Goal: Transaction & Acquisition: Register for event/course

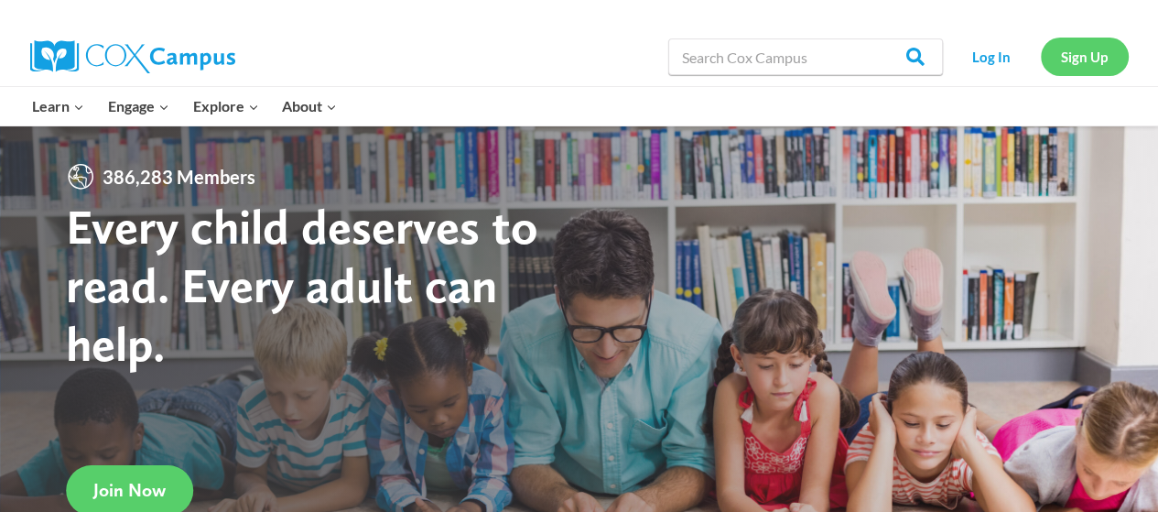
click at [1073, 54] on link "Sign Up" at bounding box center [1085, 57] width 88 height 38
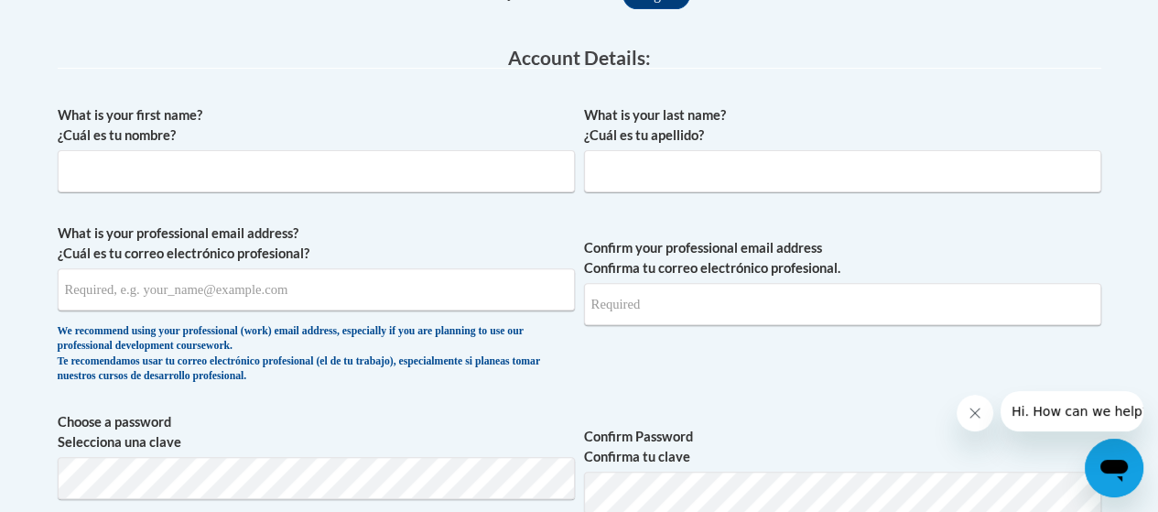
scroll to position [458, 0]
click at [366, 167] on input "What is your first name? ¿Cuál es tu nombre?" at bounding box center [316, 170] width 517 height 42
type input "Aimee"
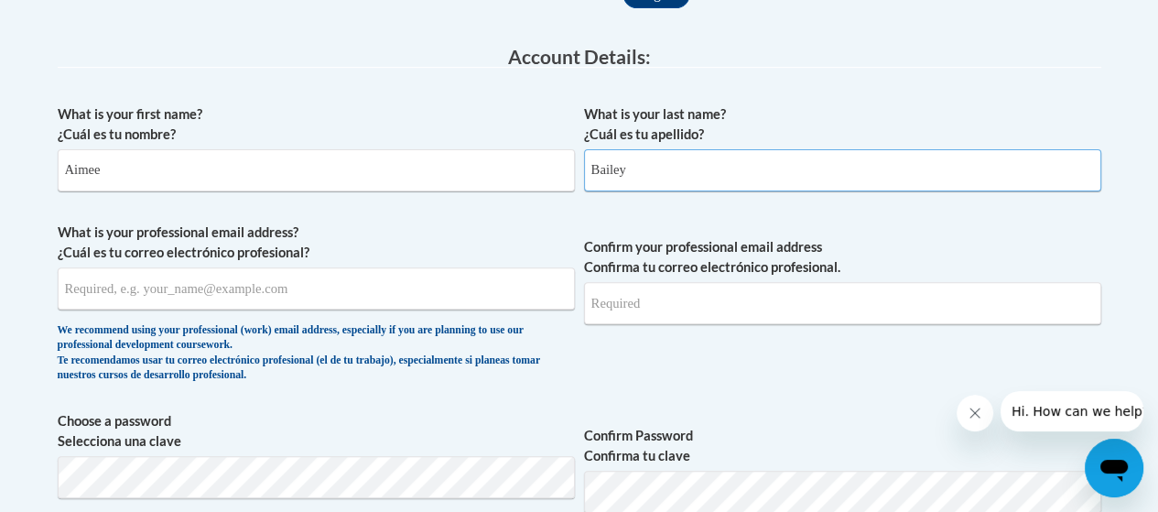
type input "Bailey"
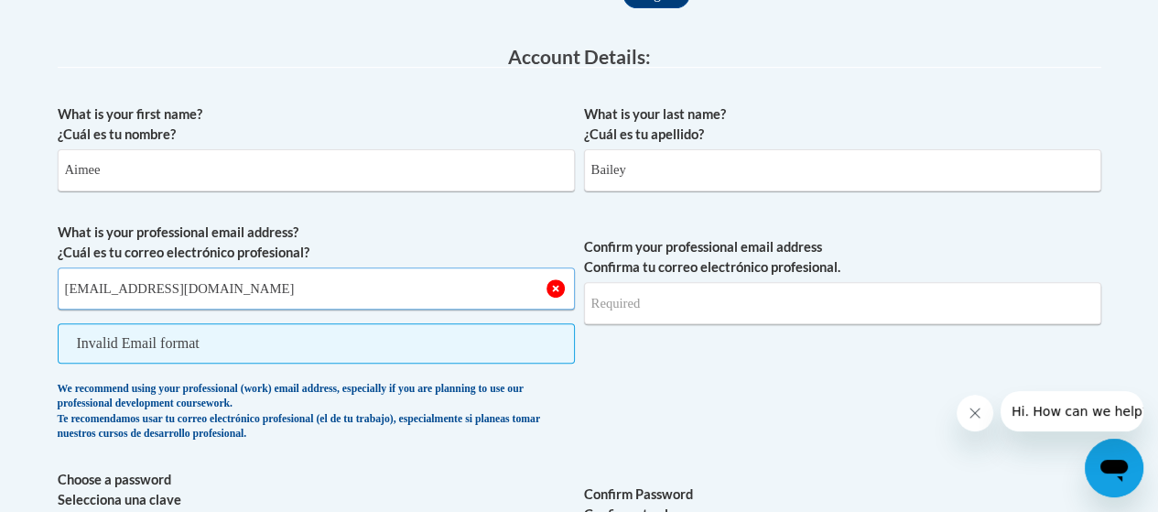
type input "ajbailey@oregonsd.net"
type input "j"
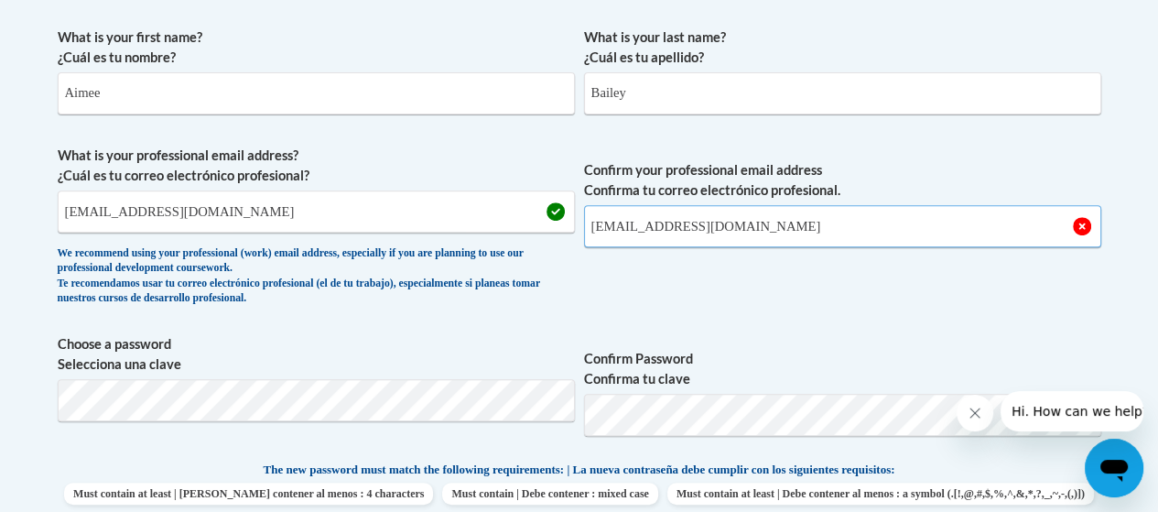
scroll to position [641, 0]
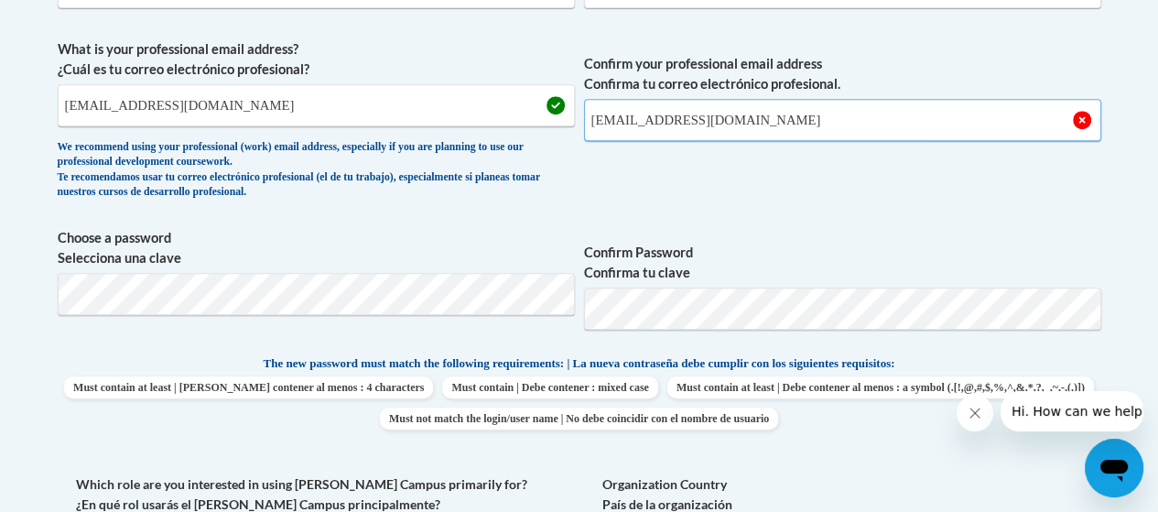
type input "ajbailey@oregonsd.net"
click at [53, 291] on div "Member Registration - All Fields Required Already have an account? Log in Prefe…" at bounding box center [579, 453] width 1071 height 1444
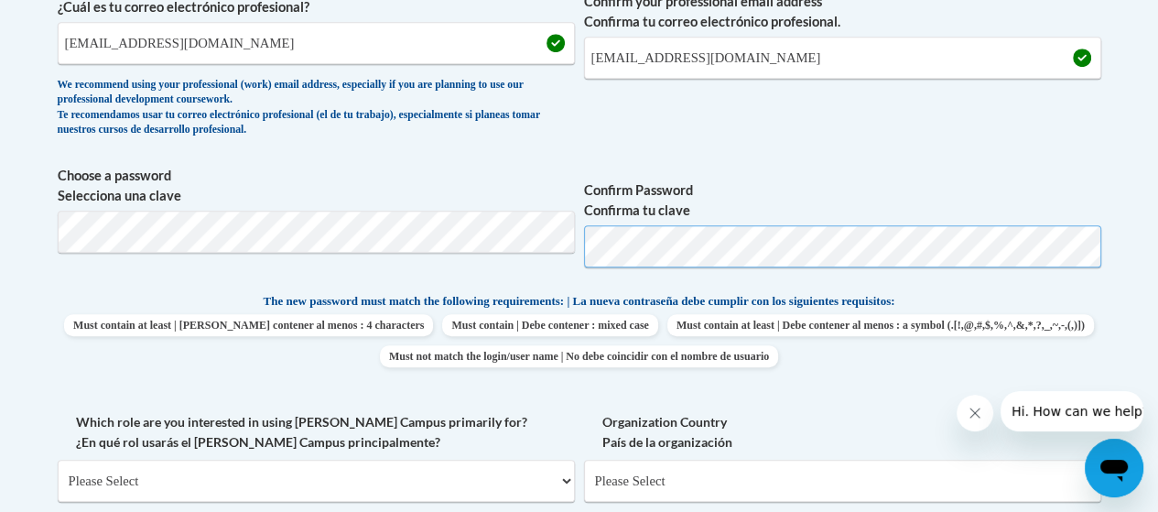
scroll to position [824, 0]
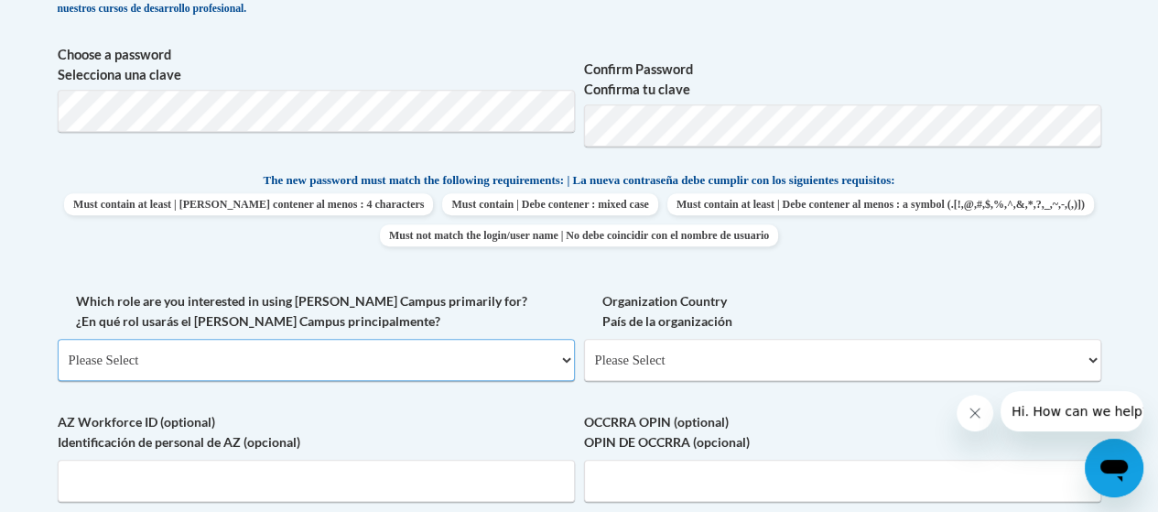
click at [226, 360] on select "Please Select College/University | Colegio/Universidad Community/Nonprofit Part…" at bounding box center [316, 360] width 517 height 42
select select "fbf2d438-af2f-41f8-98f1-81c410e29de3"
click at [58, 339] on select "Please Select College/University | Colegio/Universidad Community/Nonprofit Part…" at bounding box center [316, 360] width 517 height 42
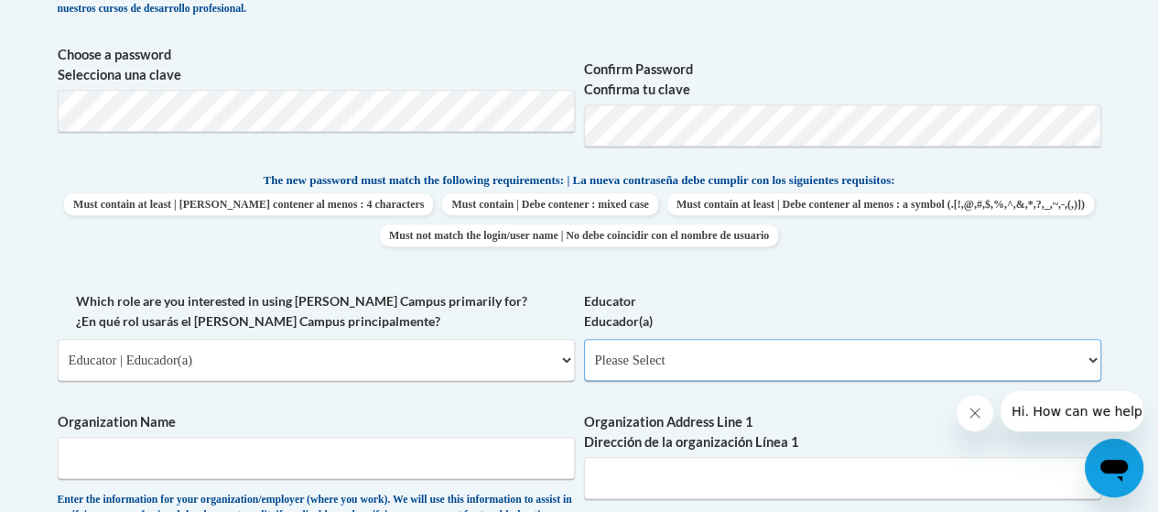
click at [632, 368] on select "Please Select Early Learning/Daycare Teacher/Family Home Care Provider | Maestr…" at bounding box center [842, 360] width 517 height 42
select select "67563ca1-16dc-4830-a7b3-94a34bed3689"
click at [584, 339] on select "Please Select Early Learning/Daycare Teacher/Family Home Care Provider | Maestr…" at bounding box center [842, 360] width 517 height 42
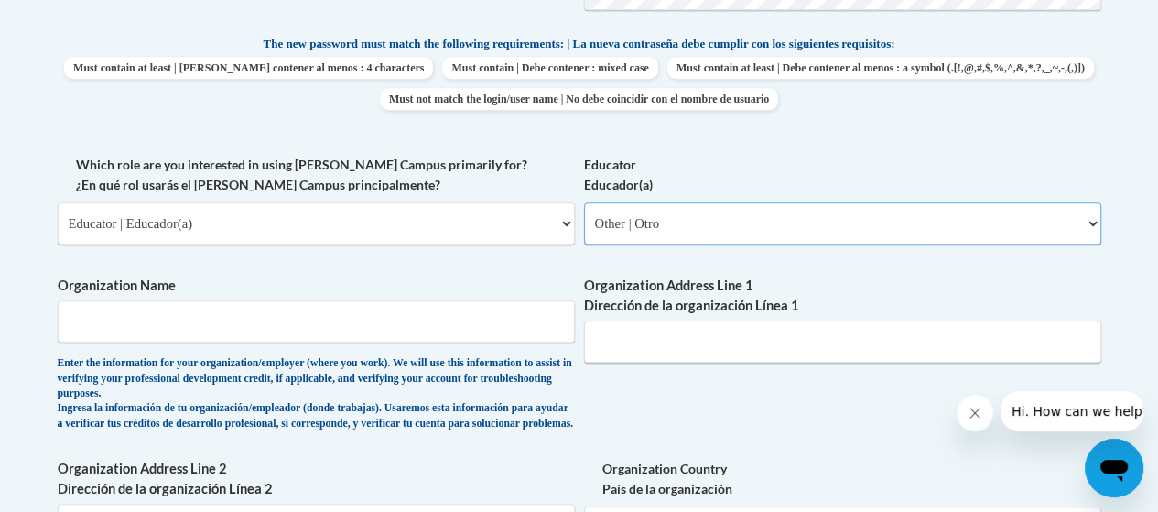
scroll to position [1007, 0]
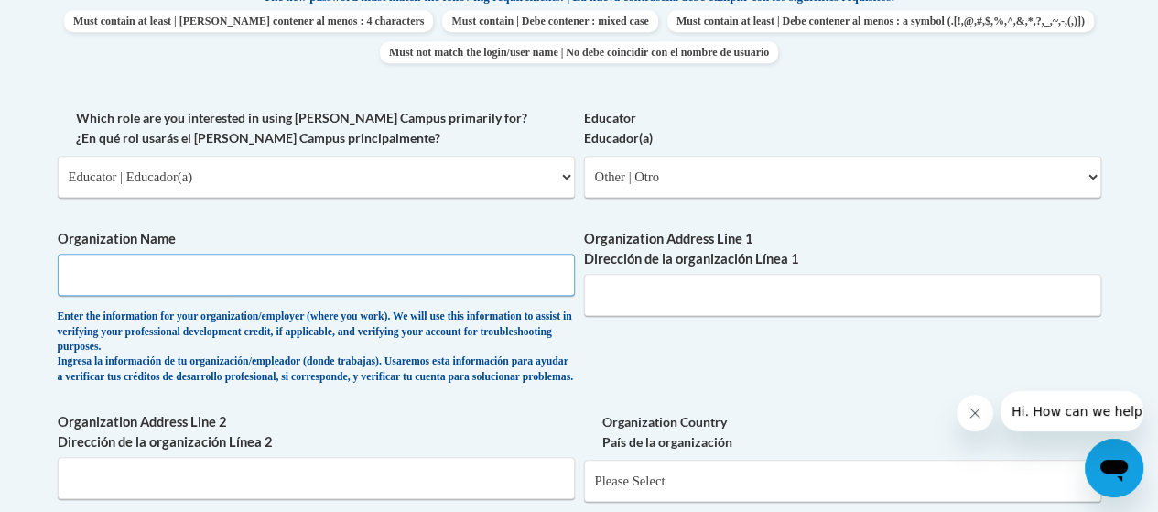
click at [329, 284] on input "Organization Name" at bounding box center [316, 275] width 517 height 42
drag, startPoint x: 245, startPoint y: 277, endPoint x: 35, endPoint y: 282, distance: 210.5
click at [35, 282] on body "This site uses cookies to help improve your learning experience. By continuing …" at bounding box center [579, 269] width 1158 height 2553
type input "Oregon School District"
click at [619, 298] on input "Organization Address Line 1 Dirección de la organización Línea 1" at bounding box center [842, 295] width 517 height 42
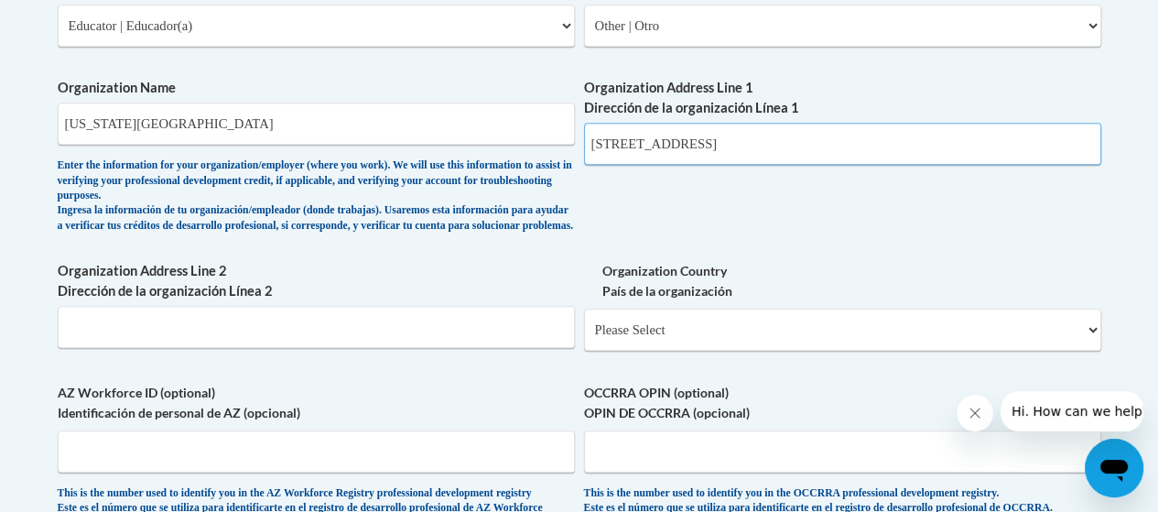
scroll to position [1190, 0]
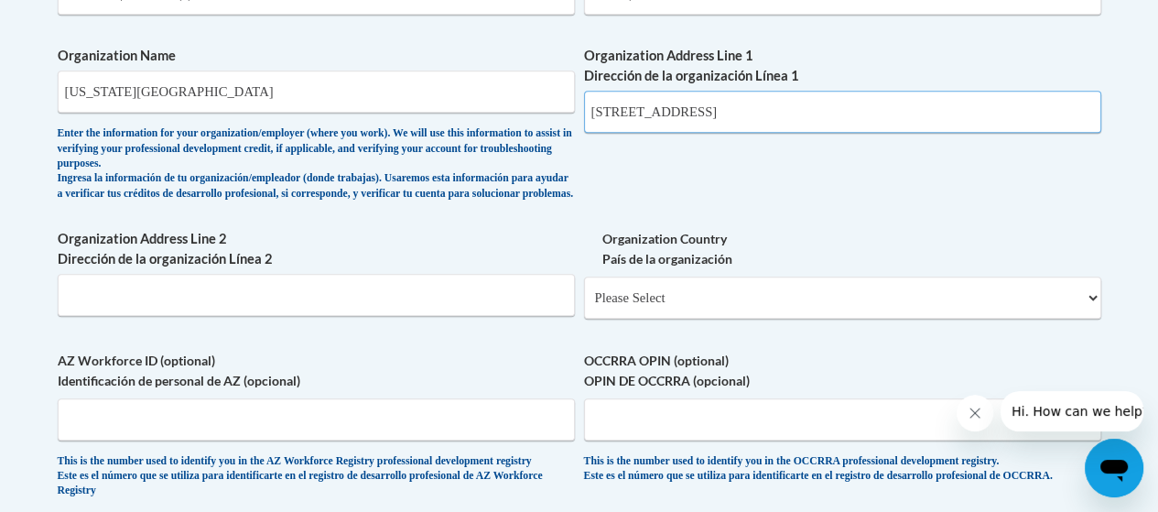
type input "123 E Grove Street"
click at [528, 308] on input "Organization Address Line 2 Dirección de la organización Línea 2" at bounding box center [316, 295] width 517 height 42
click at [113, 314] on input "Organization Address Line 2 Dirección de la organización Línea 2" at bounding box center [316, 295] width 517 height 42
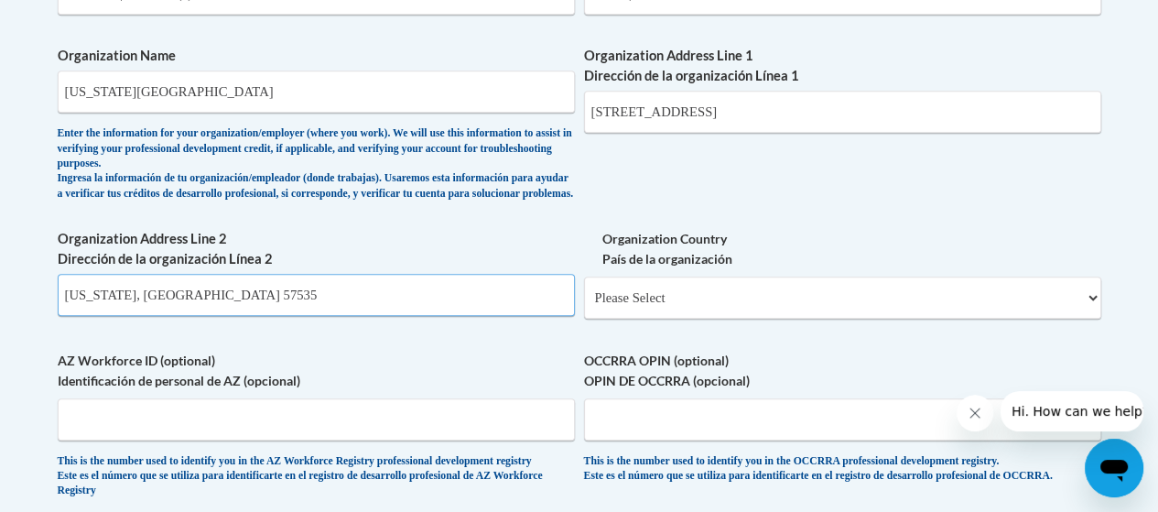
type input "Oregon, WI 57535"
click at [842, 318] on select "Please Select United States | Estados Unidos Outside of the United States | Fue…" at bounding box center [842, 297] width 517 height 42
select select "ad49bcad-a171-4b2e-b99c-48b446064914"
click at [584, 291] on select "Please Select United States | Estados Unidos Outside of the United States | Fue…" at bounding box center [842, 297] width 517 height 42
select select
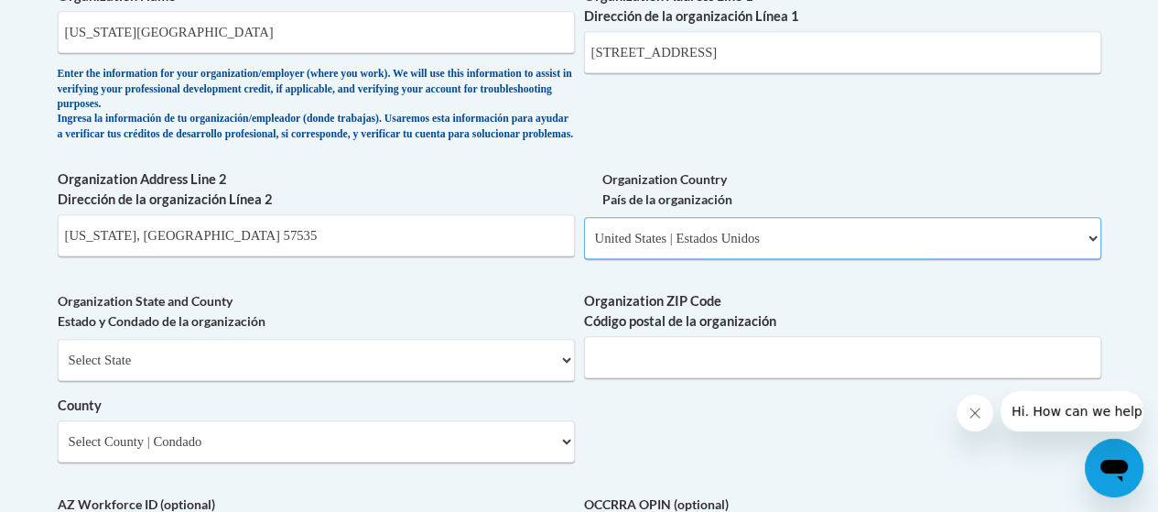
scroll to position [1281, 0]
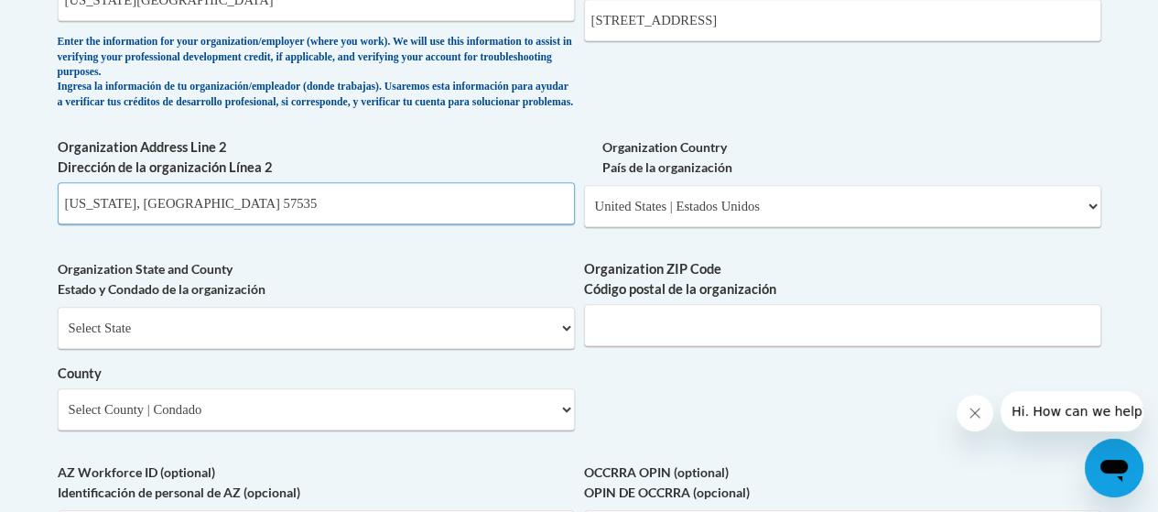
drag, startPoint x: 145, startPoint y: 220, endPoint x: 5, endPoint y: 222, distance: 140.1
click at [5, 222] on body "This site uses cookies to help improve your learning experience. By continuing …" at bounding box center [579, 97] width 1158 height 2756
click at [92, 340] on select "Select State Alabama Alaska Arizona Arkansas California Colorado Connecticut De…" at bounding box center [316, 328] width 517 height 42
select select "Wisconsin"
click at [58, 321] on select "Select State Alabama Alaska Arizona Arkansas California Colorado Connecticut De…" at bounding box center [316, 328] width 517 height 42
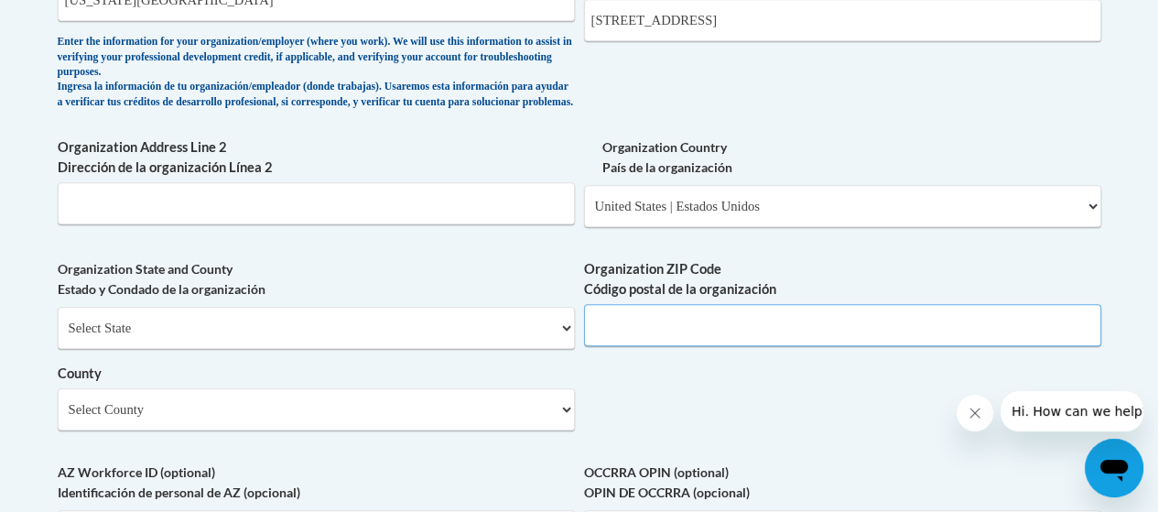
click at [657, 334] on input "Organization ZIP Code Código postal de la organización" at bounding box center [842, 325] width 517 height 42
type input "53575"
click at [442, 430] on select "Select County Adams Ashland Barron Bayfield Brown Buffalo Burnett Calumet Chipp…" at bounding box center [316, 409] width 517 height 42
select select "Dane"
click at [58, 403] on select "Select County Adams Ashland Barron Bayfield Brown Buffalo Burnett Calumet Chipp…" at bounding box center [316, 409] width 517 height 42
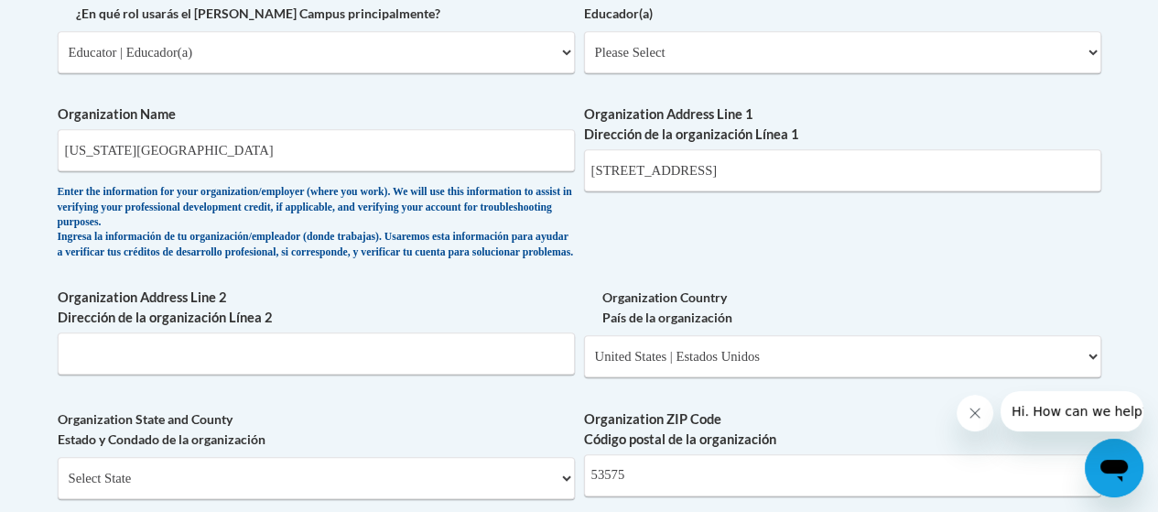
scroll to position [1098, 0]
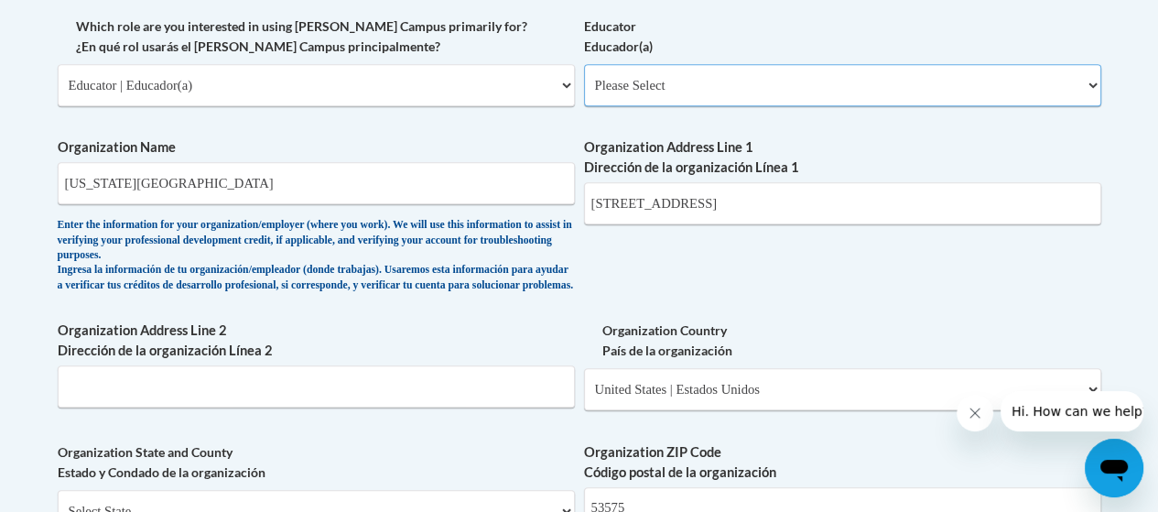
click at [666, 76] on select "Please Select Early Learning/Daycare Teacher/Family Home Care Provider | Maestr…" at bounding box center [842, 85] width 517 height 42
select select "67563ca1-16dc-4830-a7b3-94a34bed3689"
click at [584, 64] on select "Please Select Early Learning/Daycare Teacher/Family Home Care Provider | Maestr…" at bounding box center [842, 85] width 517 height 42
select select "null"
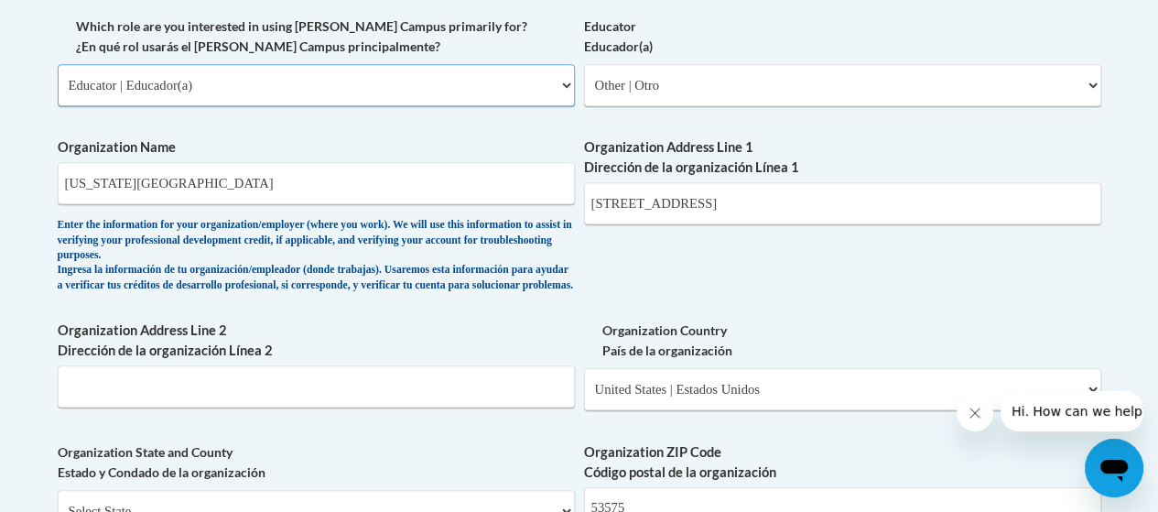
click at [231, 92] on select "Please Select College/University | Colegio/Universidad Community/Nonprofit Part…" at bounding box center [316, 85] width 517 height 42
click at [231, 91] on select "Please Select College/University | Colegio/Universidad Community/Nonprofit Part…" at bounding box center [316, 85] width 517 height 42
click at [655, 82] on select "Please Select Early Learning/Daycare Teacher/Family Home Care Provider | Maestr…" at bounding box center [842, 85] width 517 height 42
click at [865, 36] on label "Educator Educador(a)" at bounding box center [842, 36] width 517 height 40
click at [865, 64] on select "Please Select Early Learning/Daycare Teacher/Family Home Care Provider | Maestr…" at bounding box center [842, 85] width 517 height 42
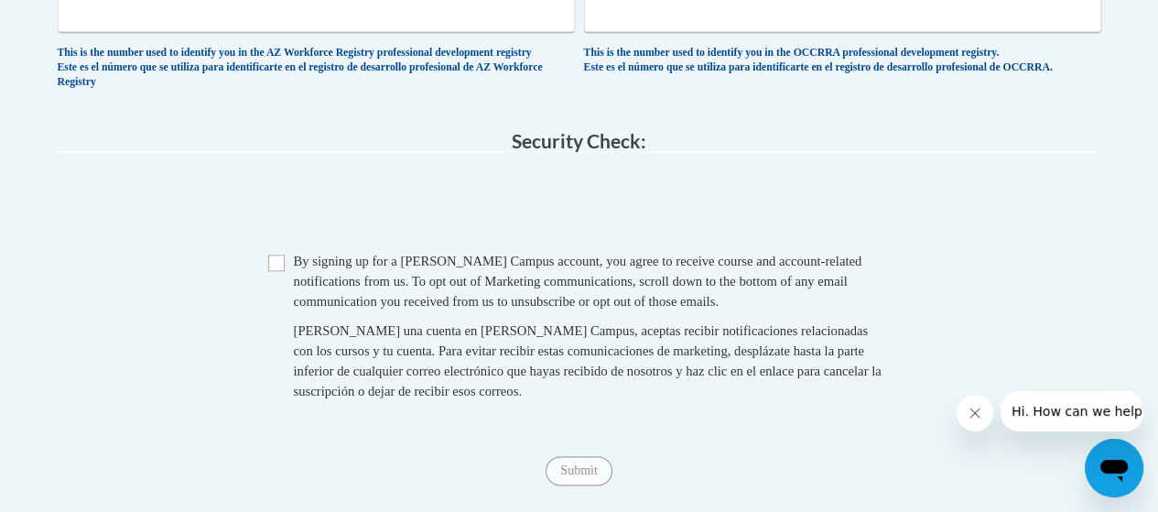
scroll to position [1830, 0]
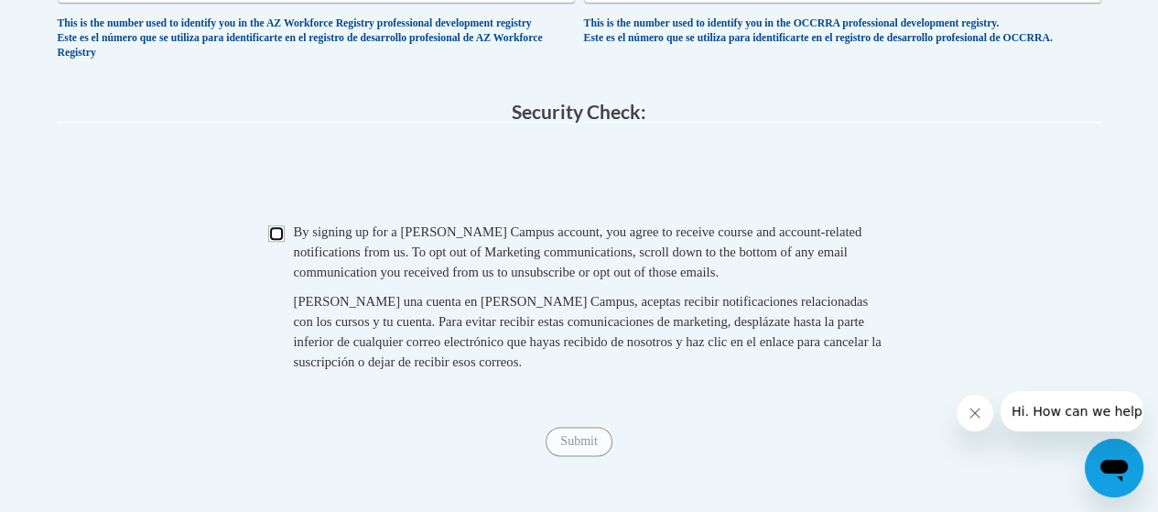
click at [276, 242] on input "Checkbox" at bounding box center [276, 233] width 16 height 16
checkbox input "true"
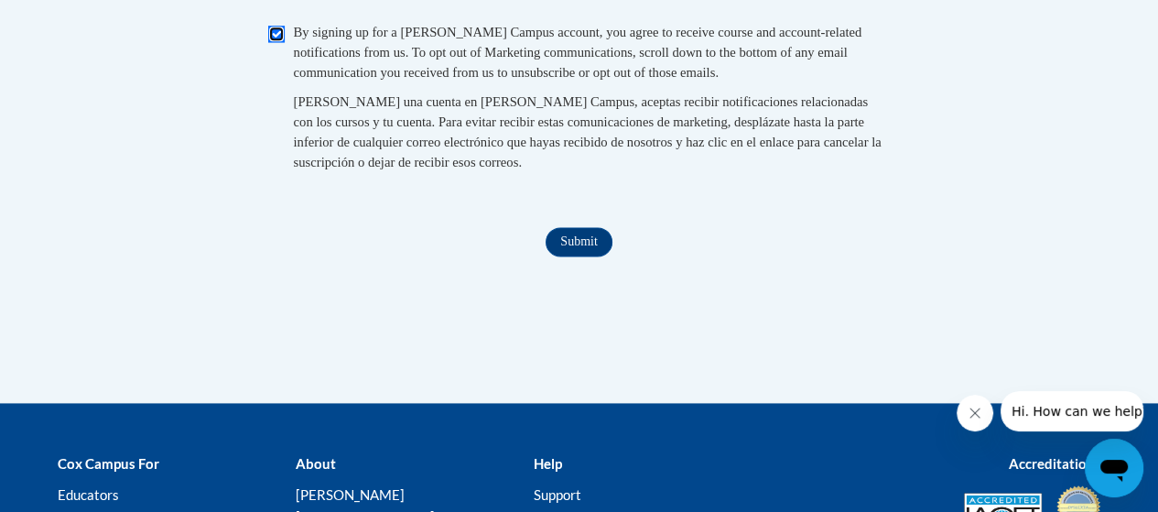
scroll to position [2105, 0]
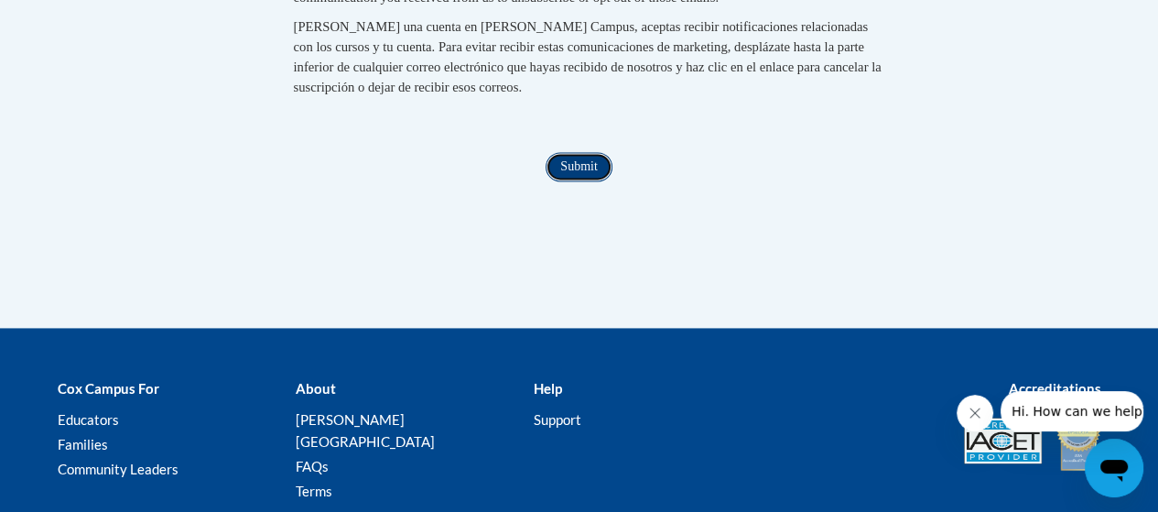
click at [568, 181] on input "Submit" at bounding box center [578, 166] width 66 height 29
